Goal: Task Accomplishment & Management: Use online tool/utility

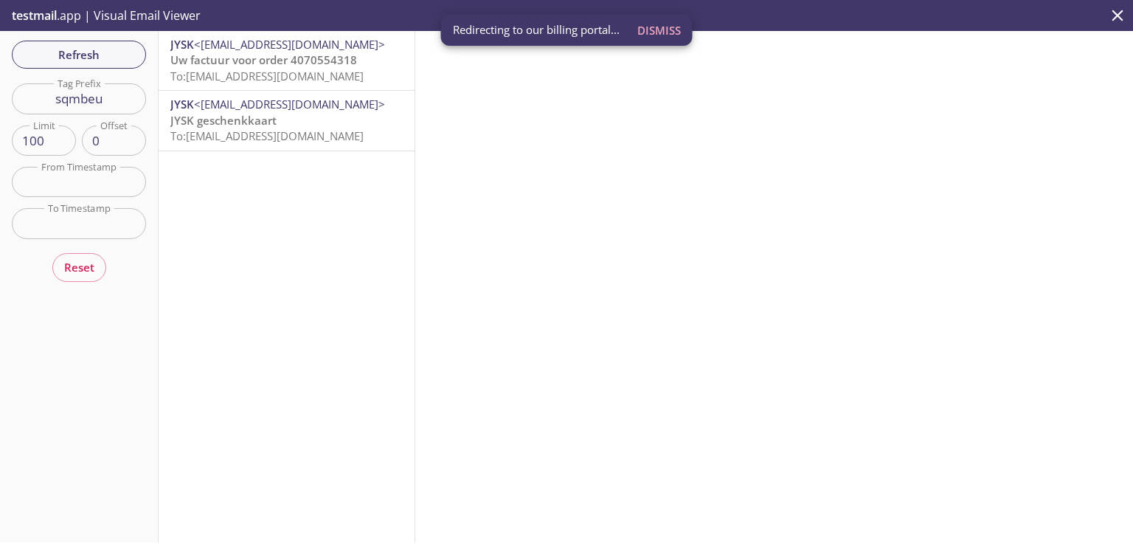
scroll to position [64, 0]
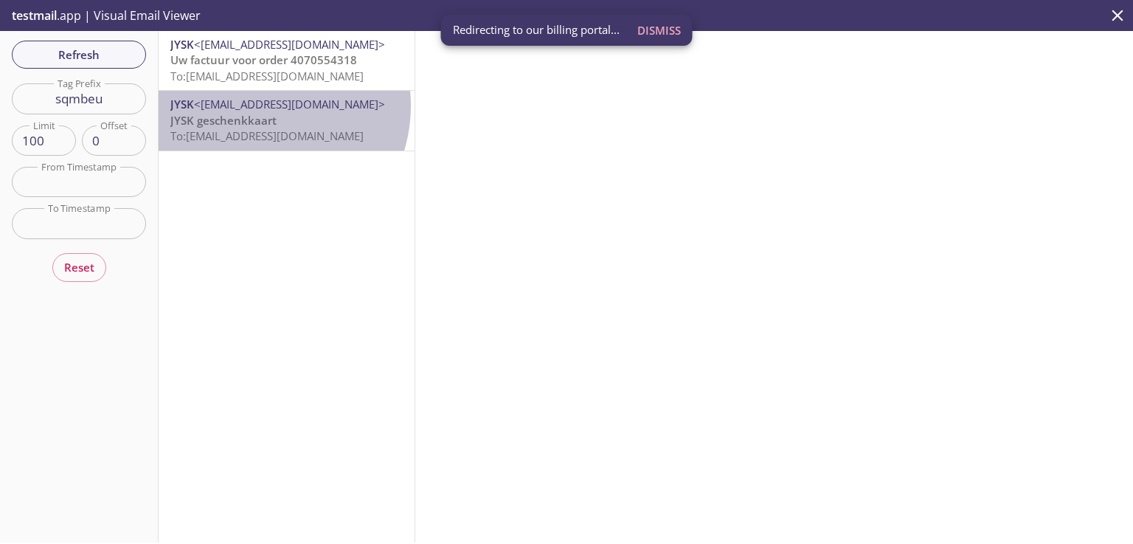
click at [254, 105] on span "<[EMAIL_ADDRESS][DOMAIN_NAME]>" at bounding box center [289, 104] width 191 height 15
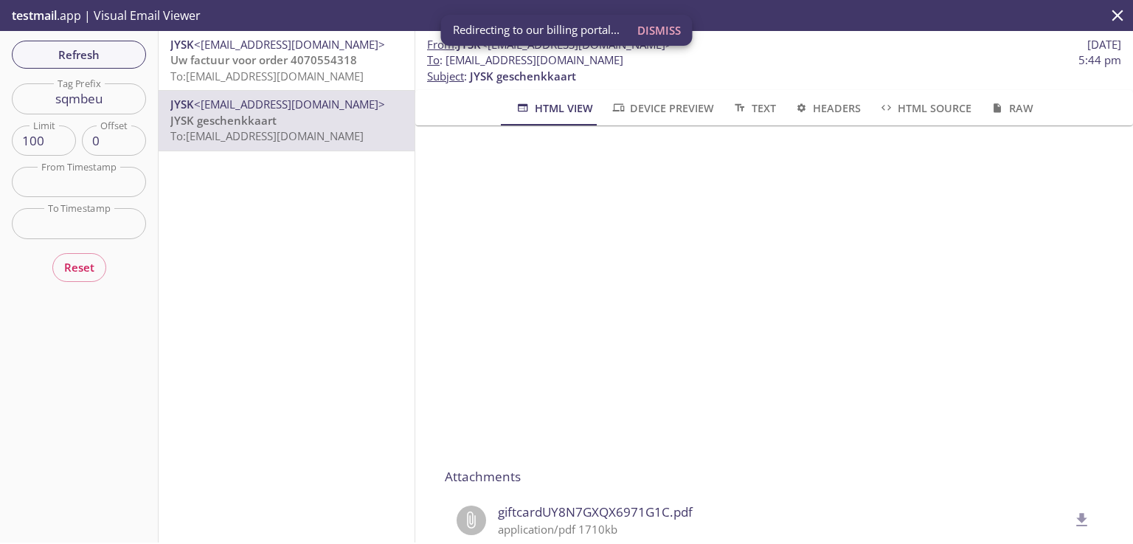
scroll to position [236, 0]
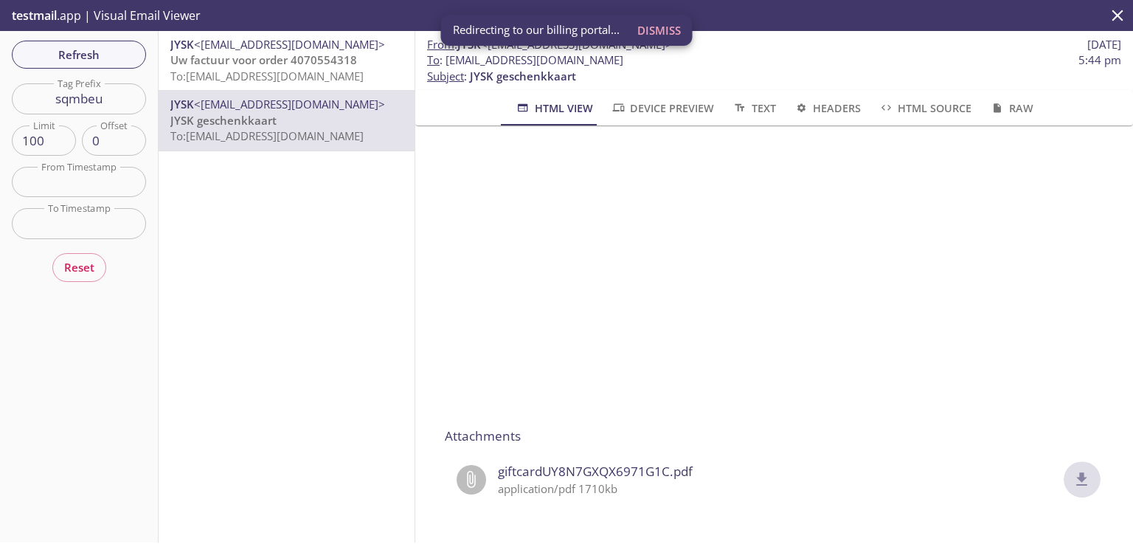
click at [1073, 470] on icon "delete" at bounding box center [1082, 479] width 19 height 19
drag, startPoint x: 116, startPoint y: 101, endPoint x: 35, endPoint y: 91, distance: 81.7
click at [35, 91] on input "sqmbeu" at bounding box center [79, 98] width 134 height 30
paste input "btgysc"
type input "btgysc"
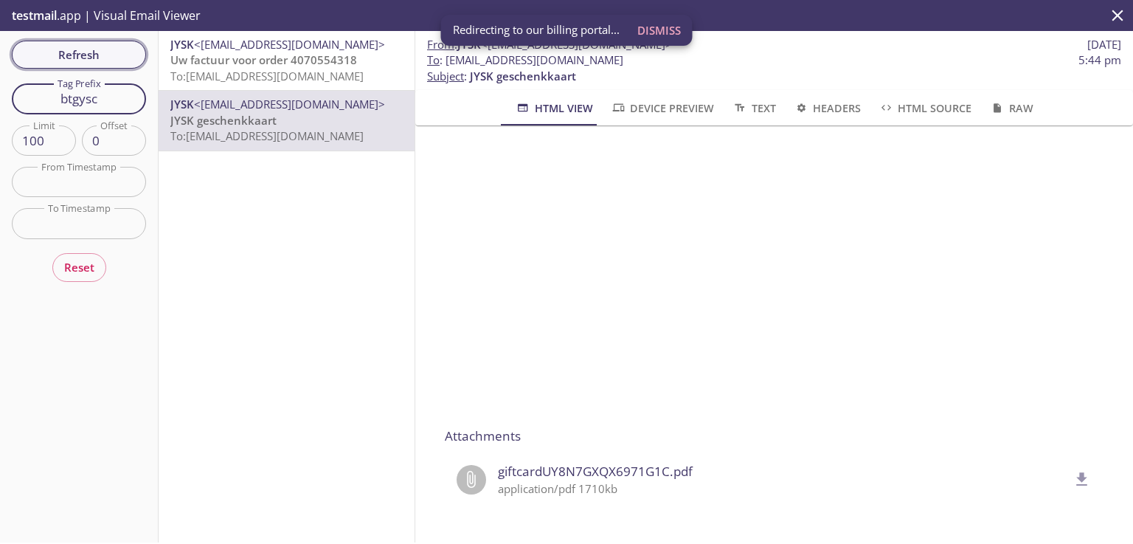
click at [97, 57] on span "Refresh" at bounding box center [79, 54] width 111 height 19
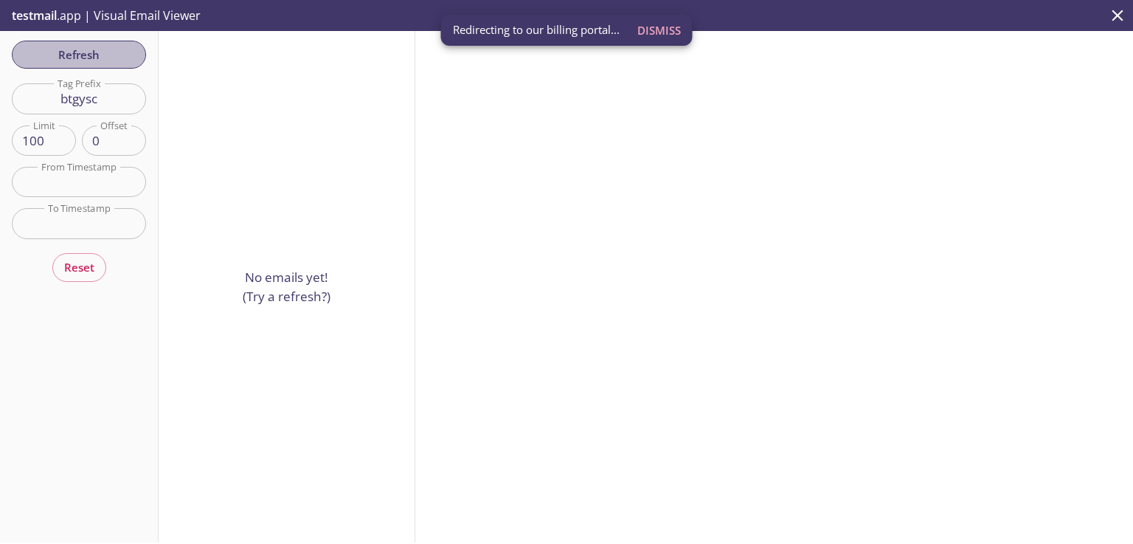
click at [97, 58] on span "Refresh" at bounding box center [79, 54] width 111 height 19
click at [101, 56] on span "Refresh" at bounding box center [79, 54] width 111 height 19
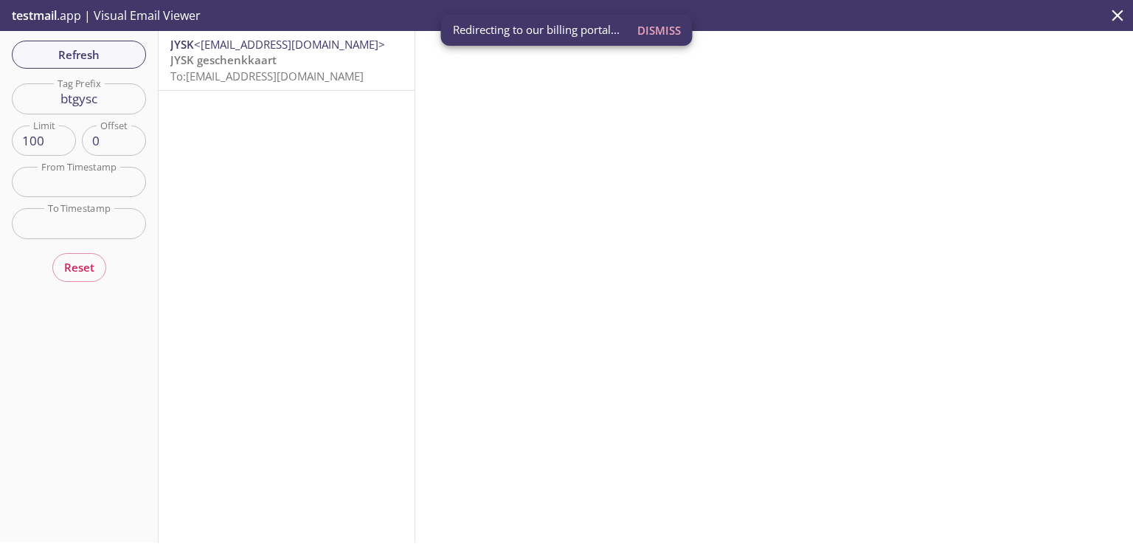
click at [240, 74] on span "To: [EMAIL_ADDRESS][DOMAIN_NAME]" at bounding box center [266, 76] width 193 height 15
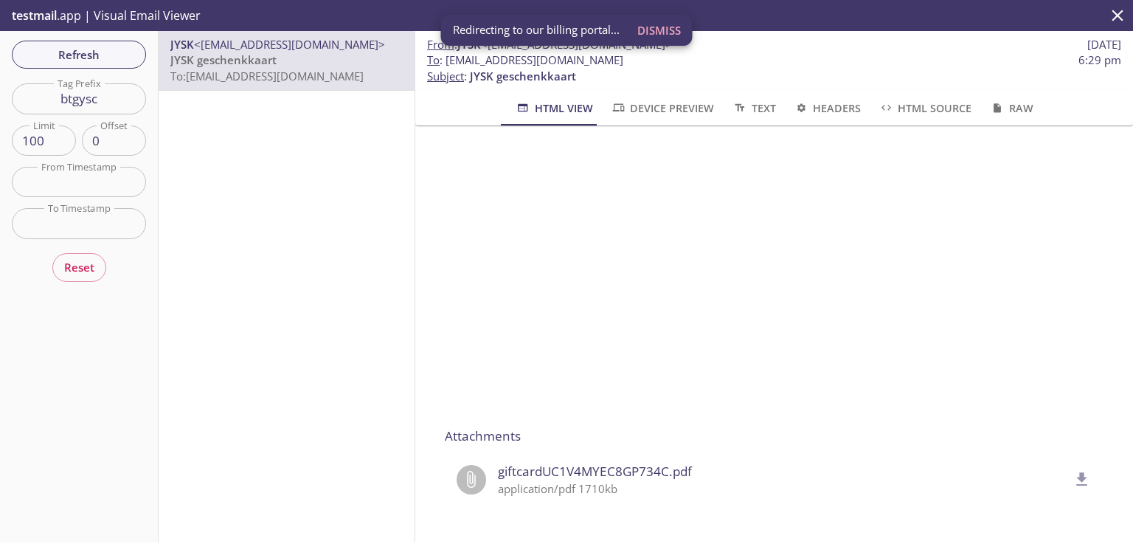
scroll to position [236, 0]
click at [1073, 471] on icon "delete" at bounding box center [1082, 479] width 19 height 19
